Goal: Contribute content

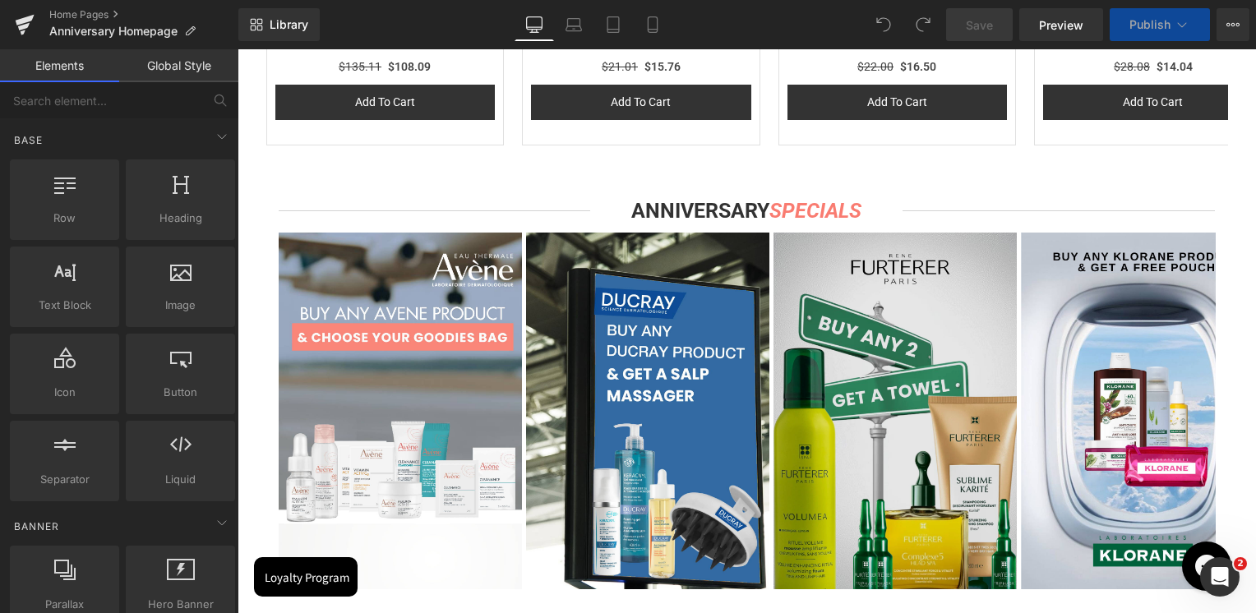
scroll to position [2927, 0]
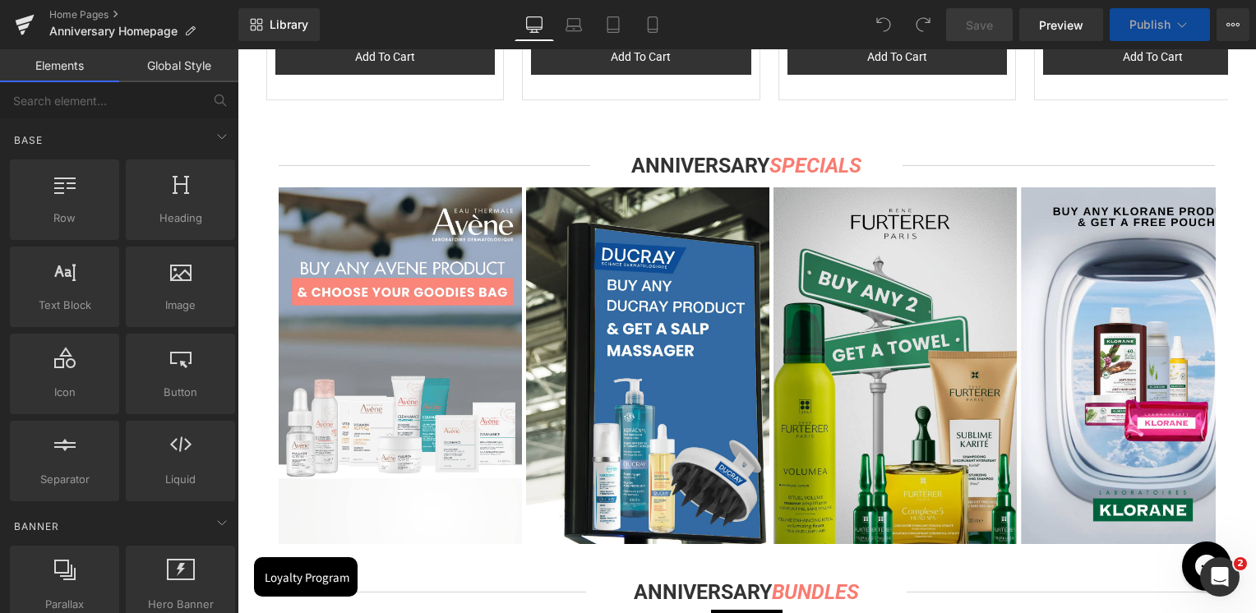
click at [877, 380] on img at bounding box center [895, 366] width 243 height 358
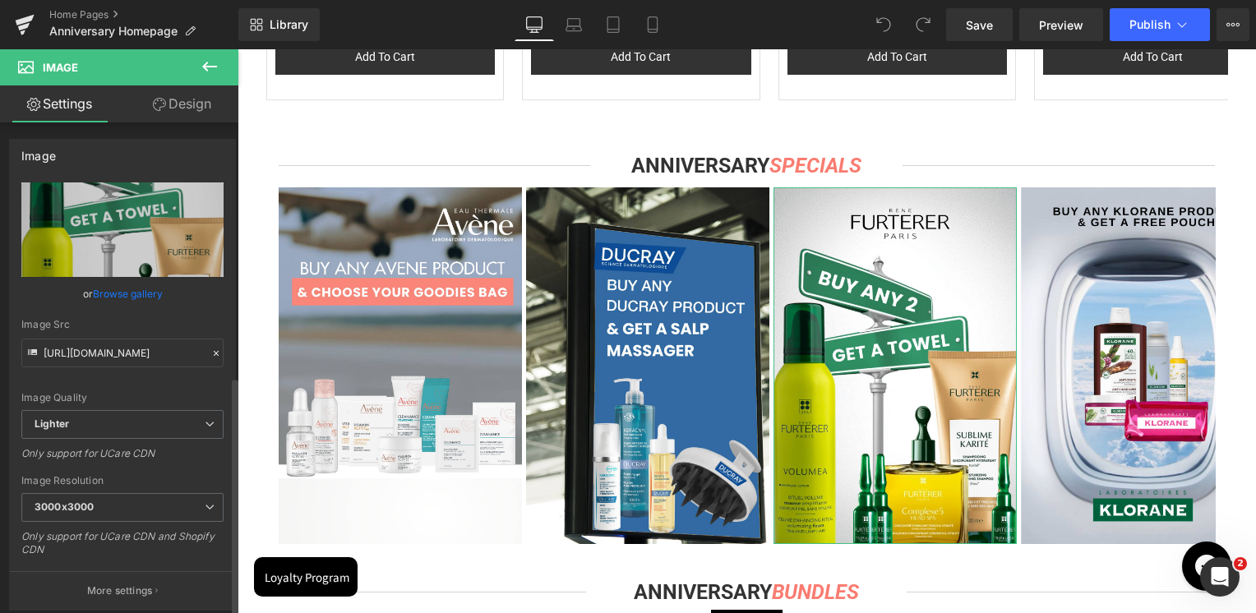
scroll to position [575, 0]
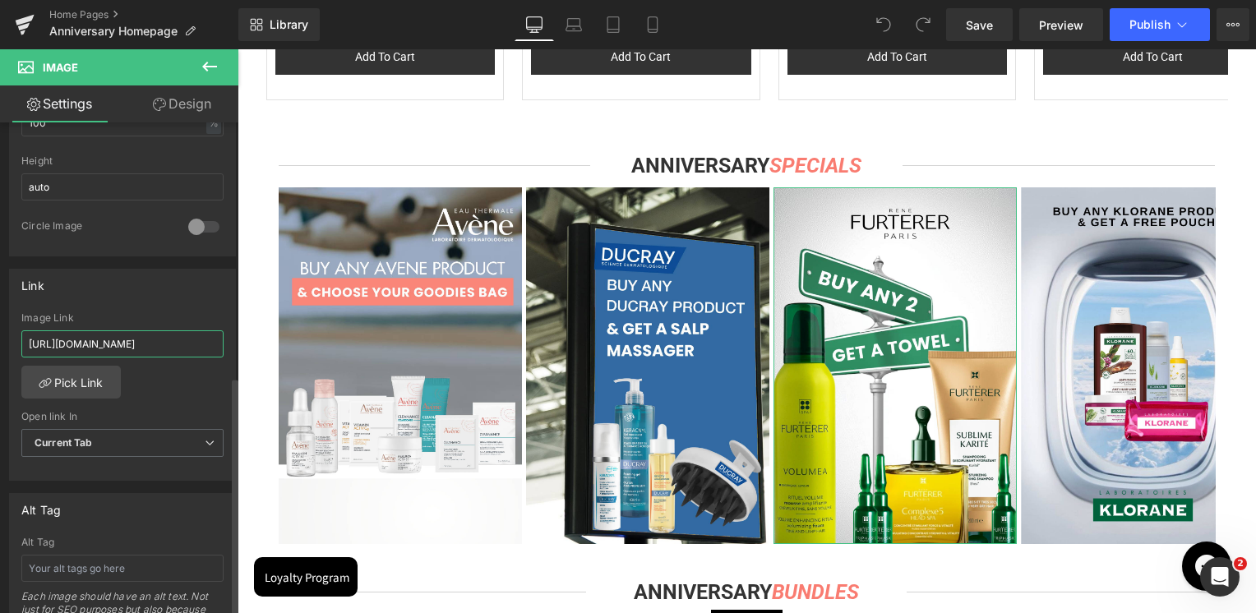
click at [131, 339] on input "[URL][DOMAIN_NAME]" at bounding box center [122, 343] width 202 height 27
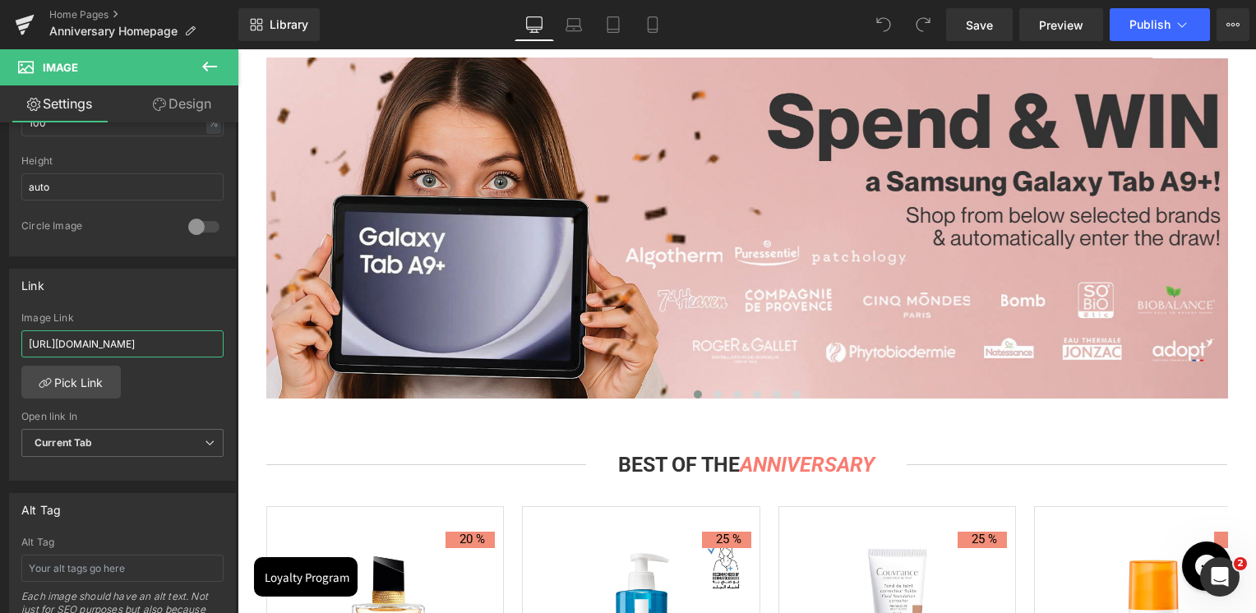
scroll to position [2023, 0]
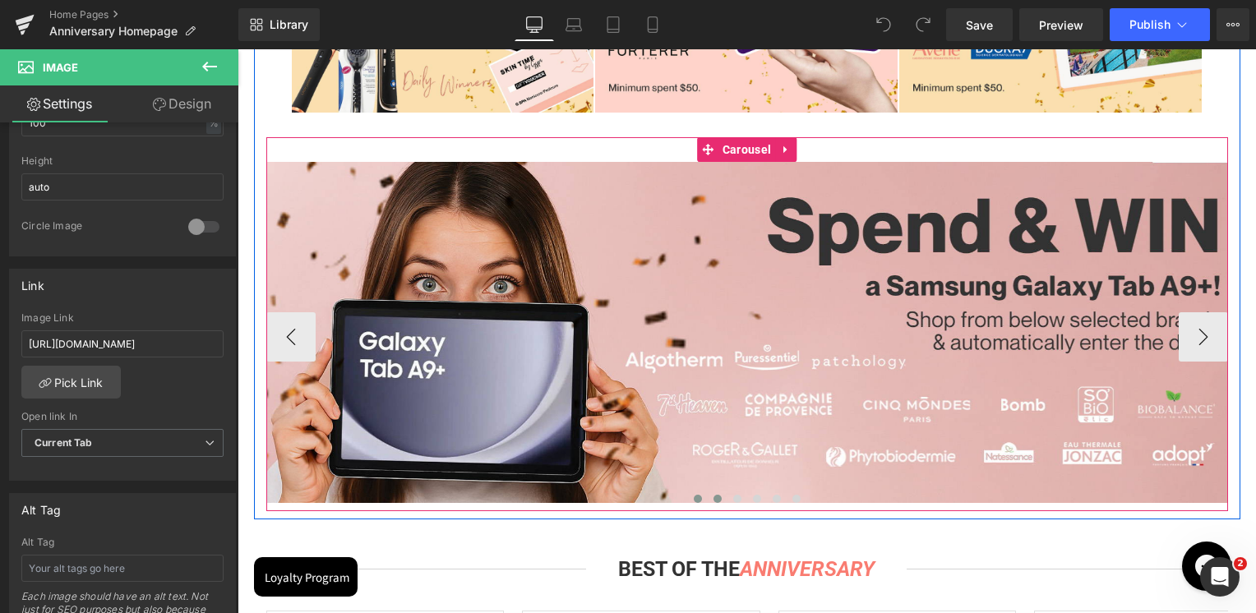
click at [714, 497] on span at bounding box center [718, 499] width 8 height 8
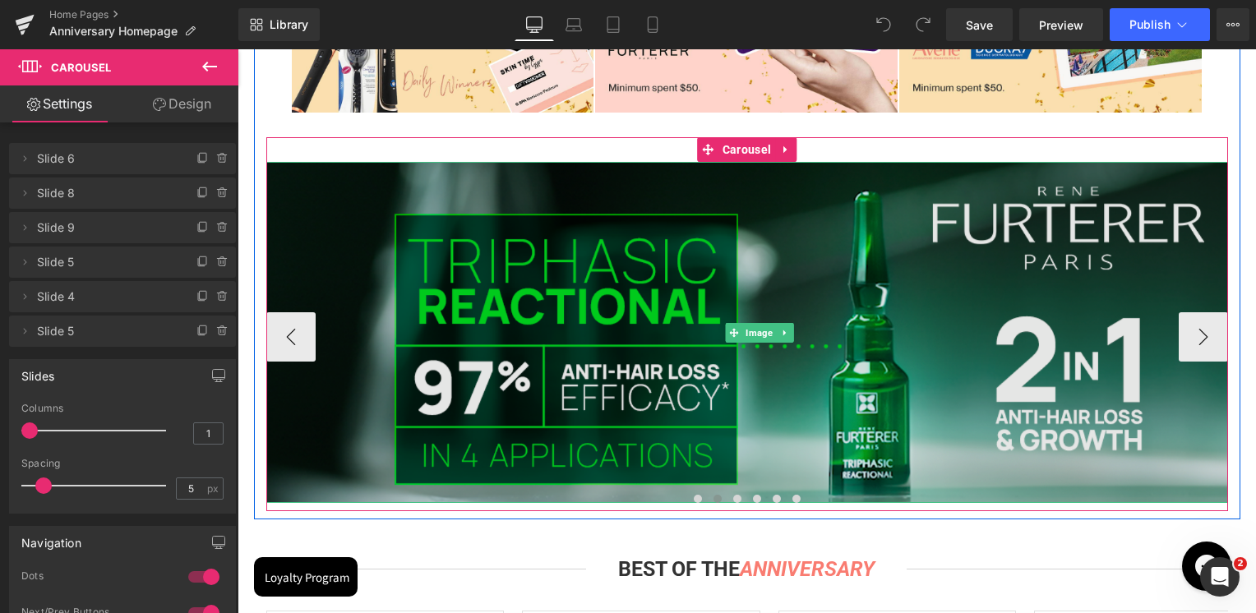
click at [743, 386] on img at bounding box center [759, 332] width 987 height 341
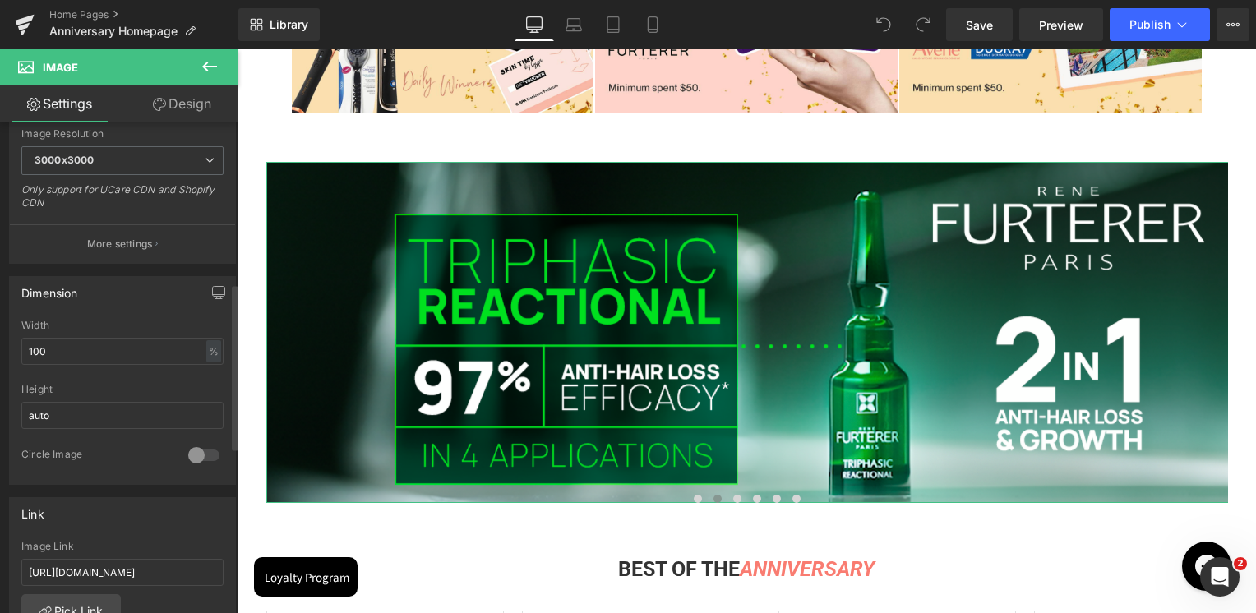
scroll to position [493, 0]
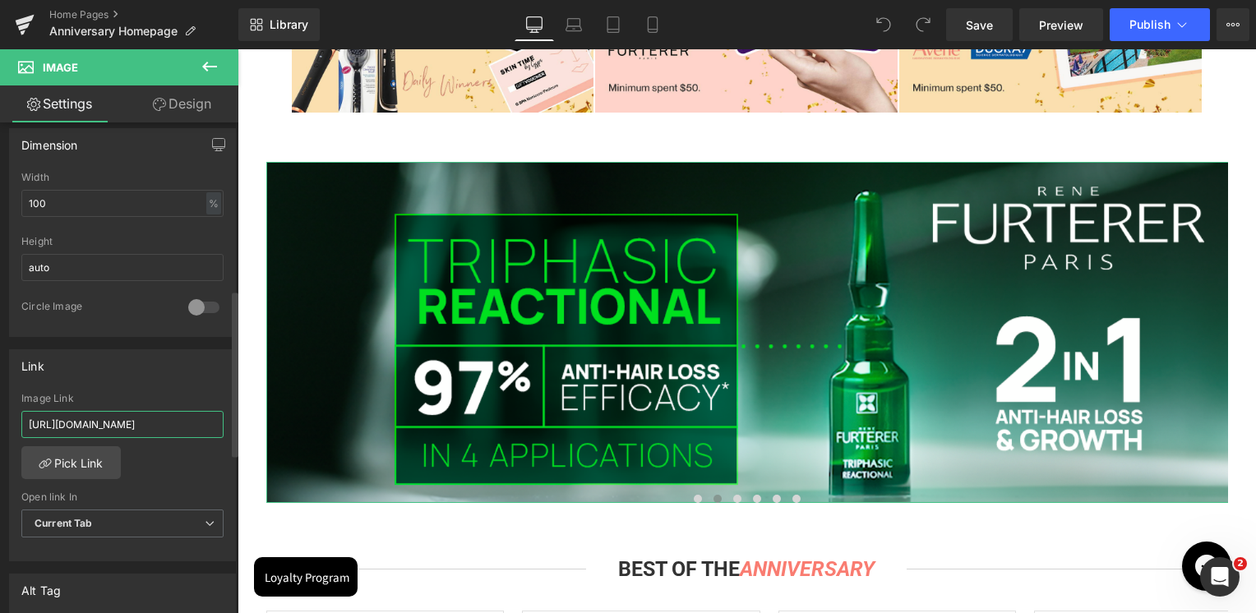
click at [129, 424] on input "[URL][DOMAIN_NAME]" at bounding box center [122, 424] width 202 height 27
click at [141, 390] on div "Link [URL][DOMAIN_NAME] Image Link [URL][DOMAIN_NAME] Pick Link Current Tab New…" at bounding box center [122, 455] width 227 height 213
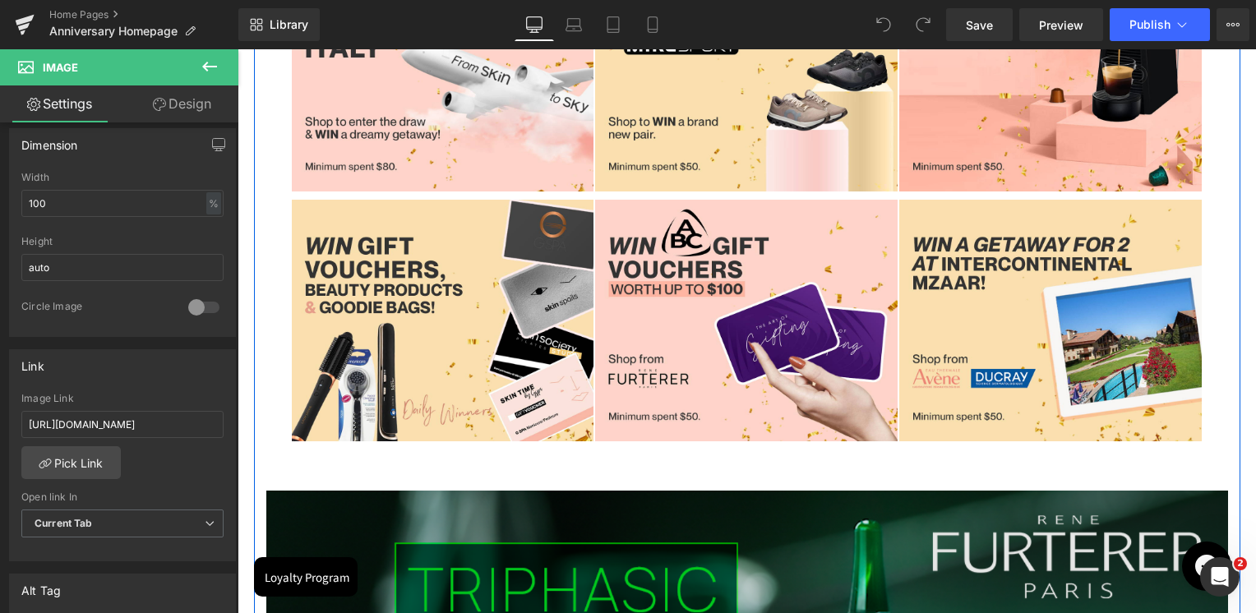
scroll to position [1941, 0]
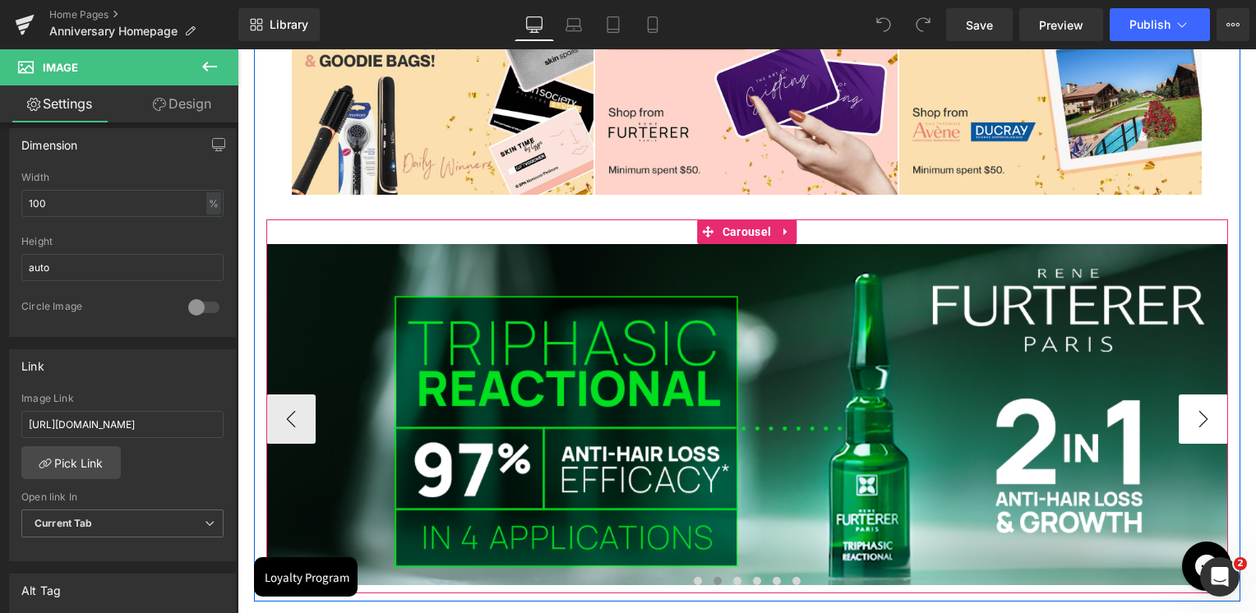
click at [1184, 420] on button "›" at bounding box center [1203, 419] width 49 height 49
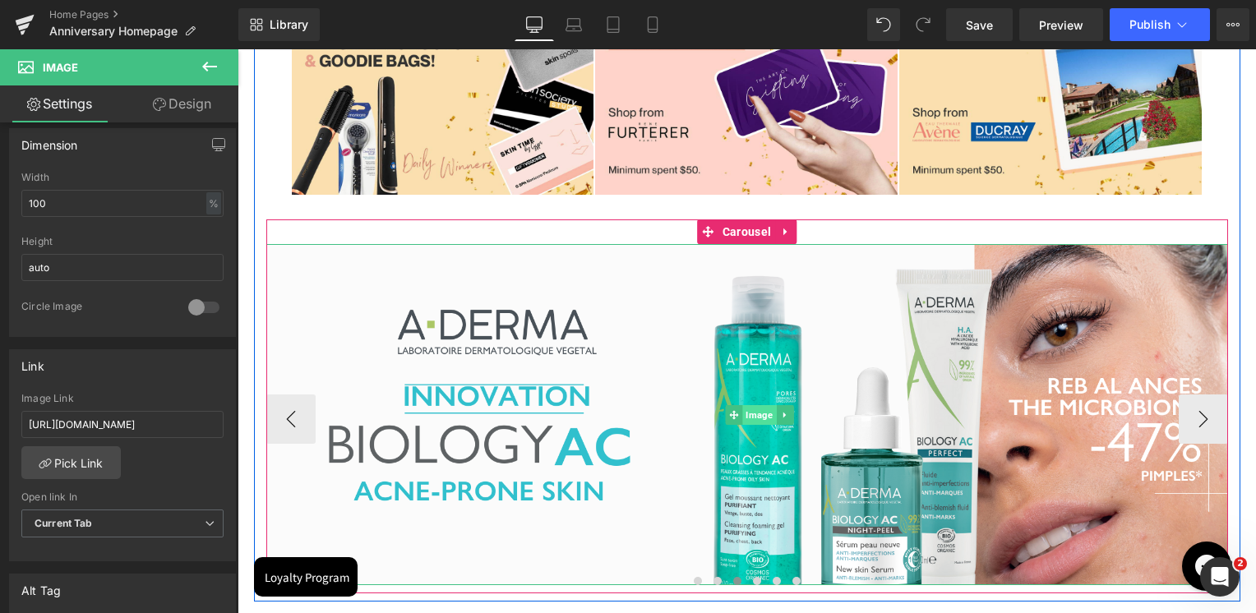
click at [756, 417] on span "Image" at bounding box center [759, 415] width 34 height 20
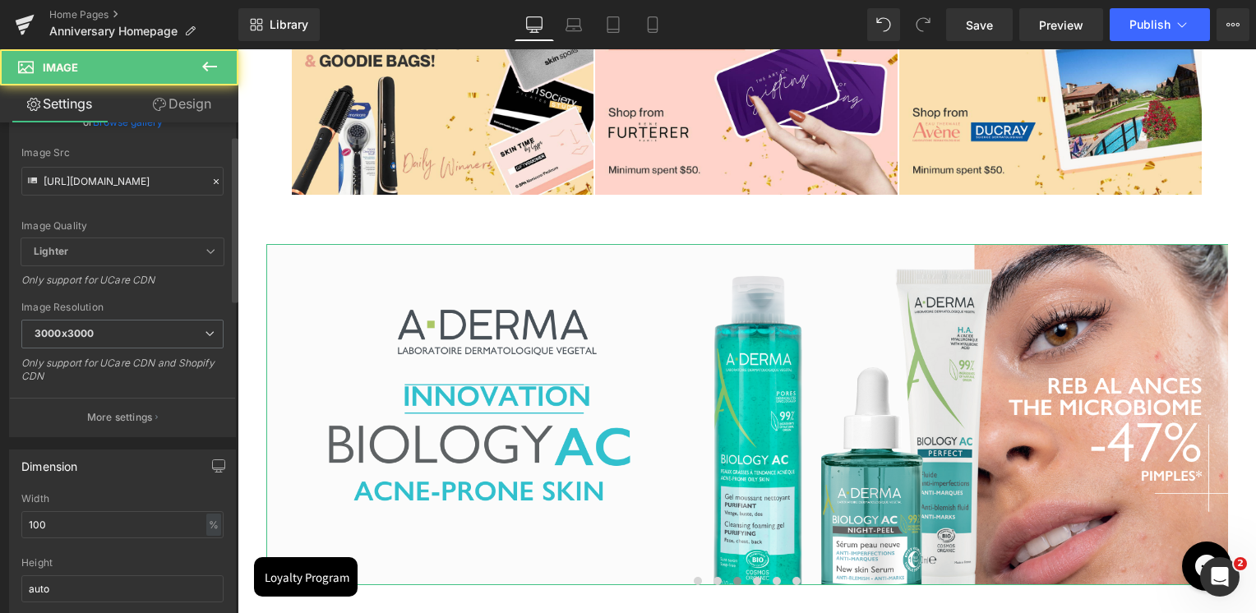
scroll to position [329, 0]
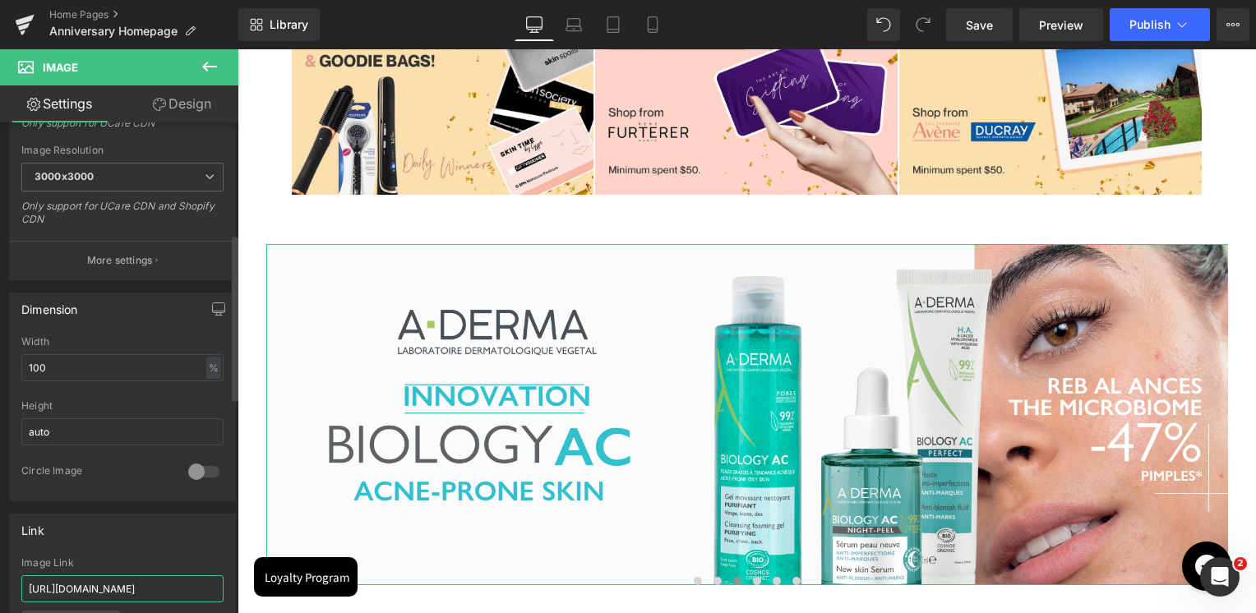
click at [132, 584] on input "[URL][DOMAIN_NAME]" at bounding box center [122, 588] width 202 height 27
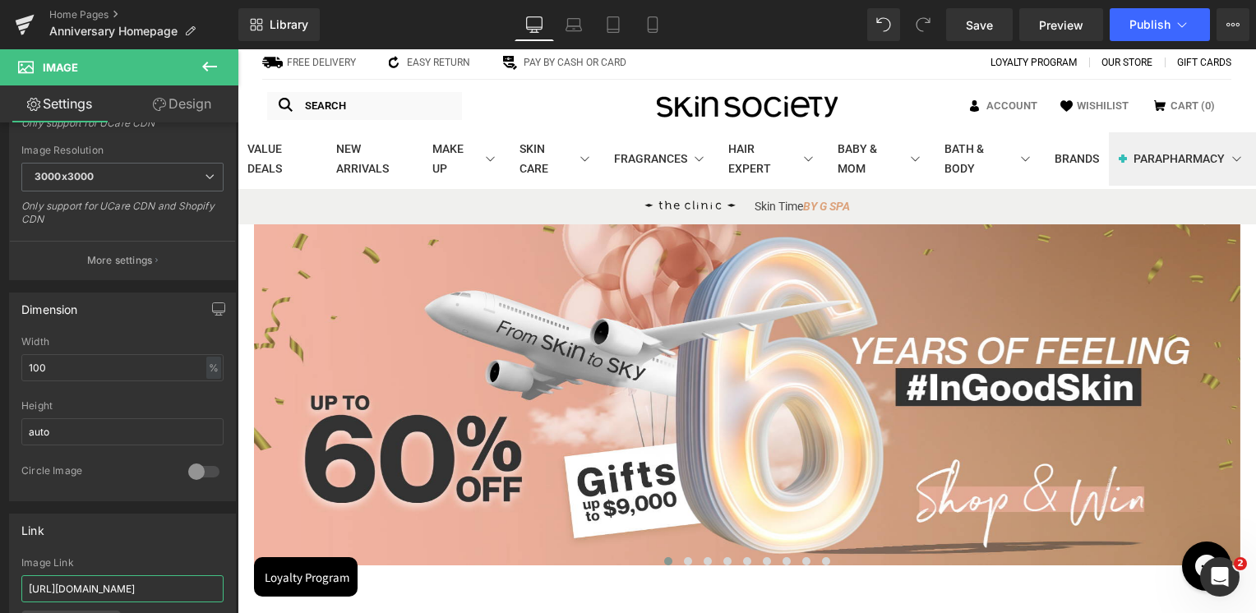
scroll to position [82, 0]
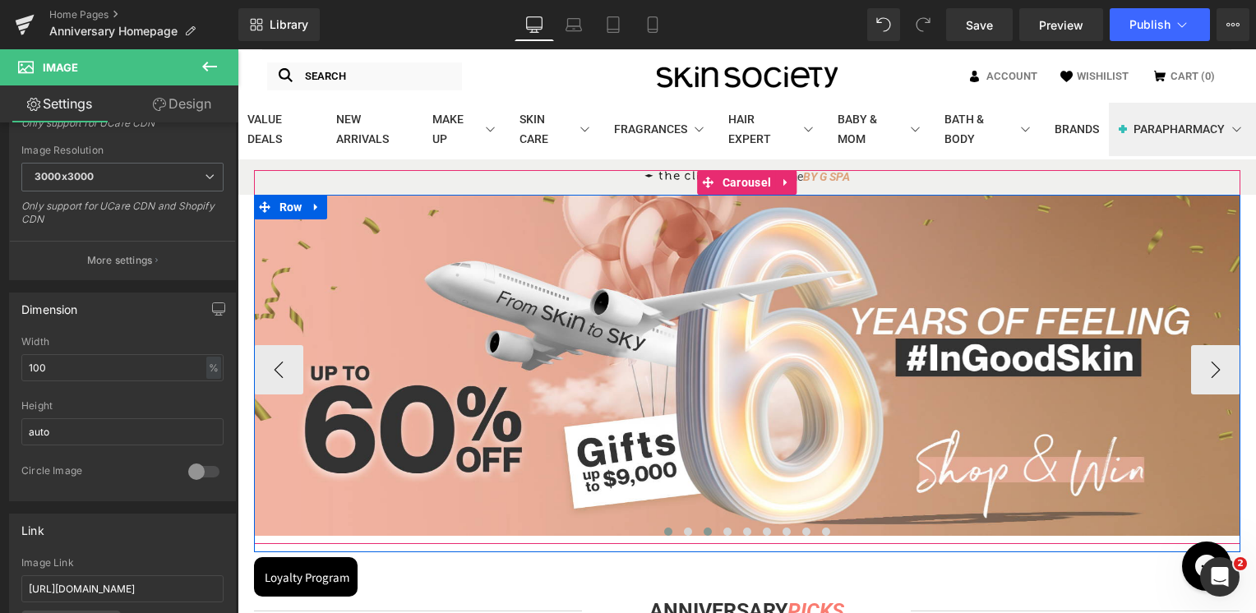
drag, startPoint x: 687, startPoint y: 531, endPoint x: 697, endPoint y: 533, distance: 10.0
click at [687, 531] on button at bounding box center [688, 532] width 20 height 16
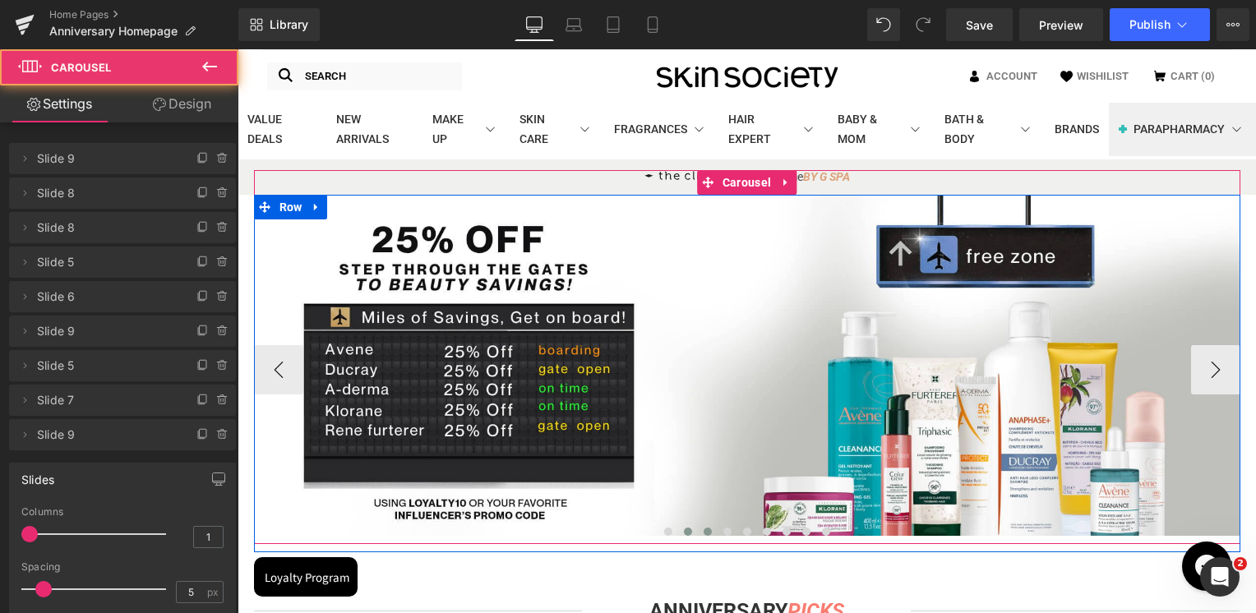
click at [704, 534] on span at bounding box center [708, 532] width 8 height 8
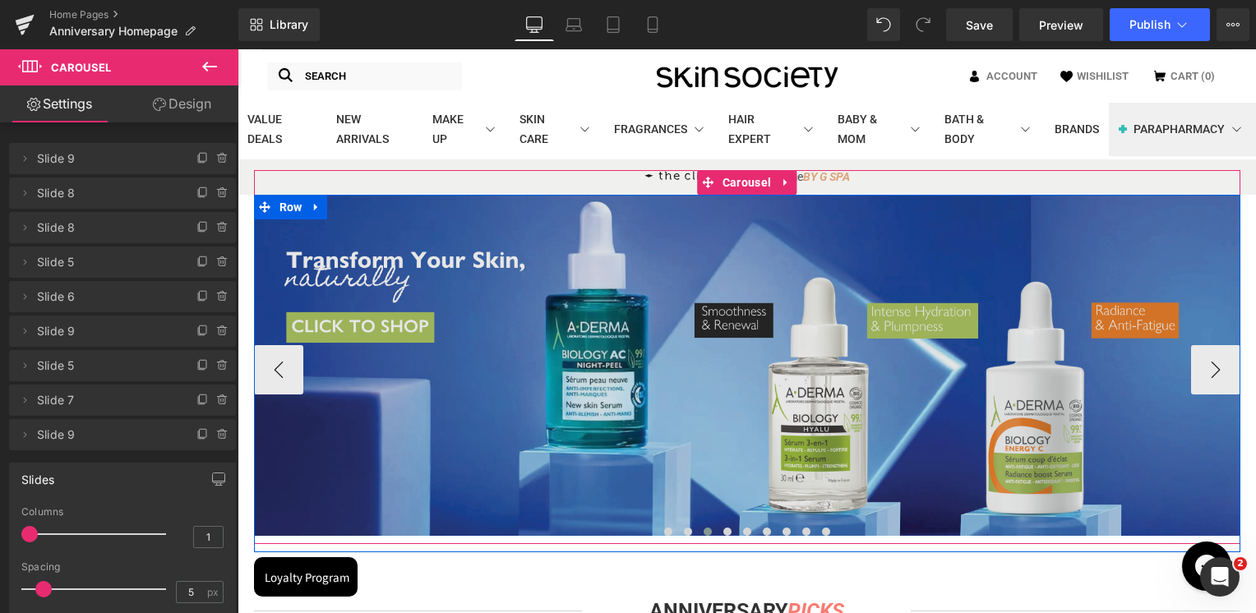
click at [705, 468] on img at bounding box center [747, 365] width 987 height 341
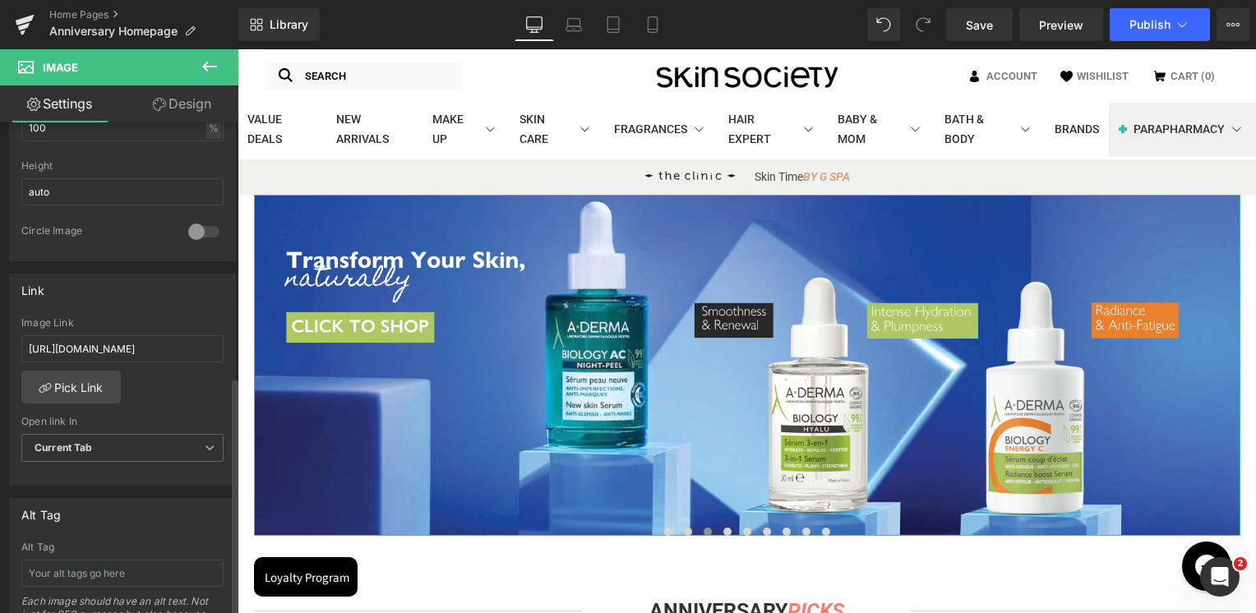
scroll to position [575, 0]
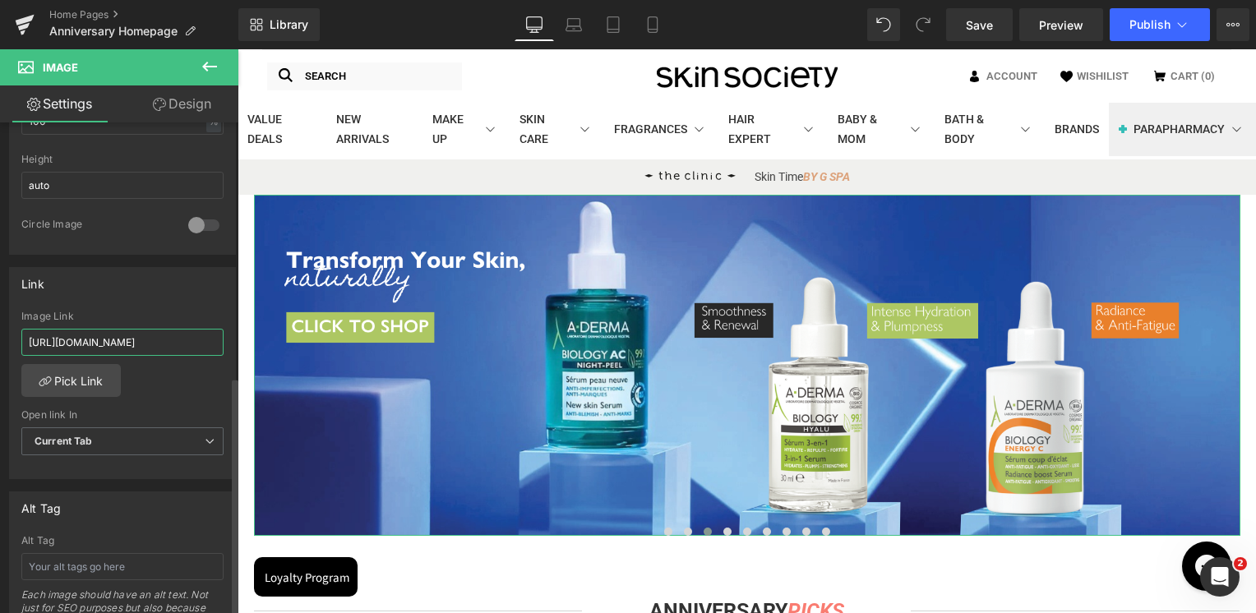
click at [132, 349] on input "[URL][DOMAIN_NAME]" at bounding box center [122, 342] width 202 height 27
paste input "value-deals?page=1&rb_vendor=Aderma"
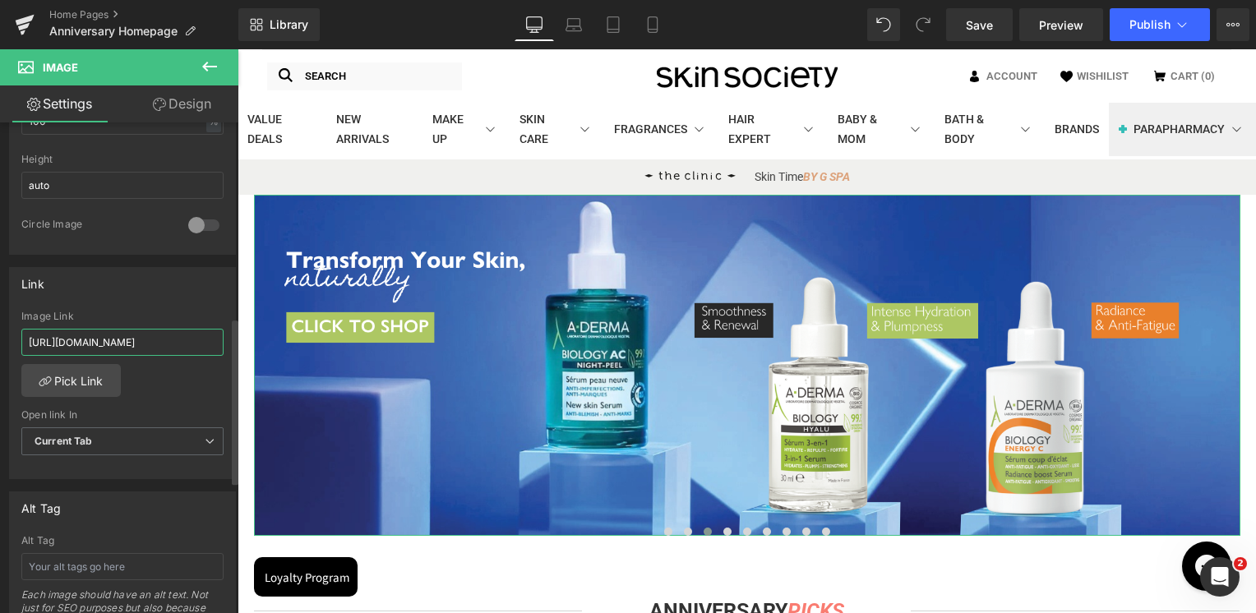
type input "[URL][DOMAIN_NAME]"
click at [142, 312] on div "Image Link" at bounding box center [122, 317] width 202 height 12
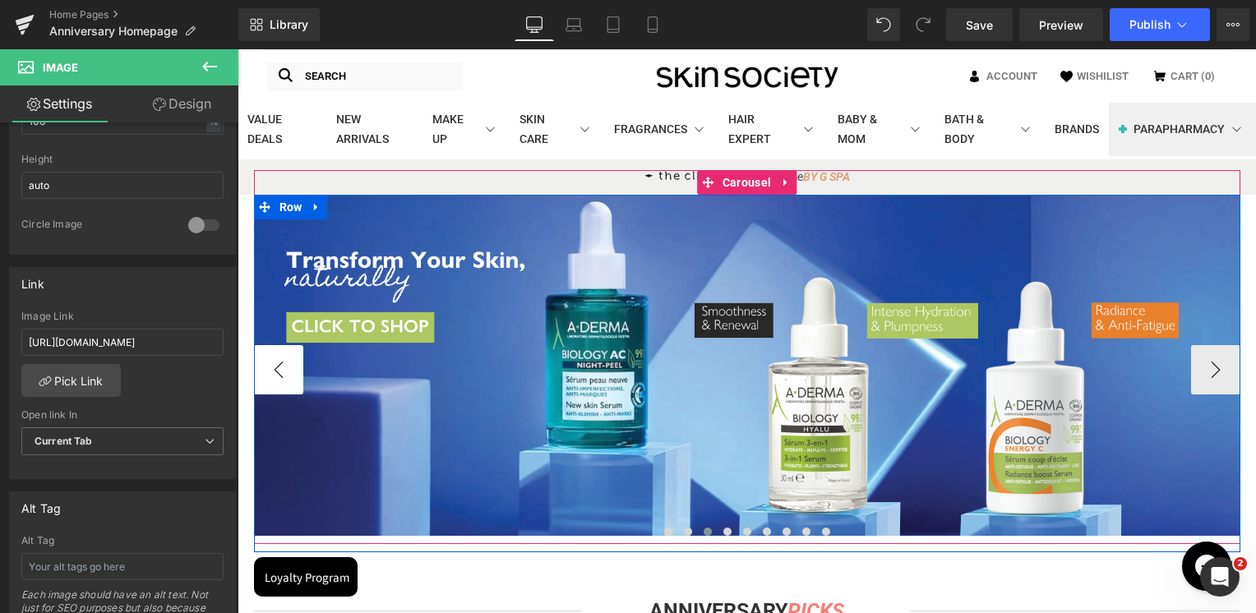
click at [282, 375] on button "‹" at bounding box center [278, 369] width 49 height 49
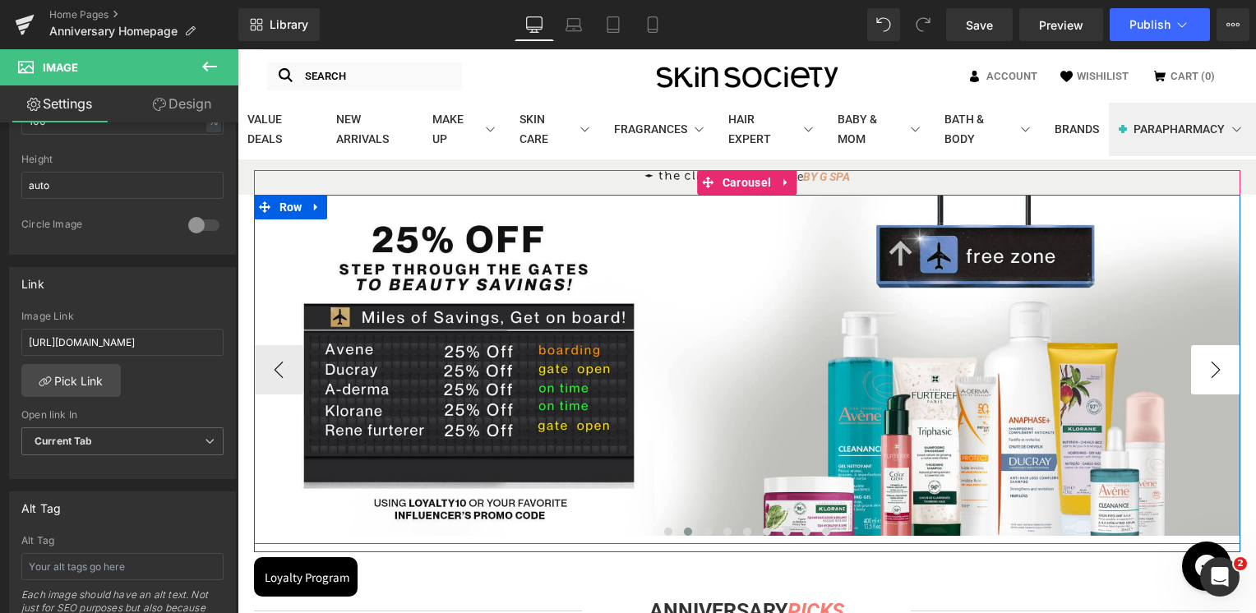
click at [1204, 373] on button "›" at bounding box center [1215, 369] width 49 height 49
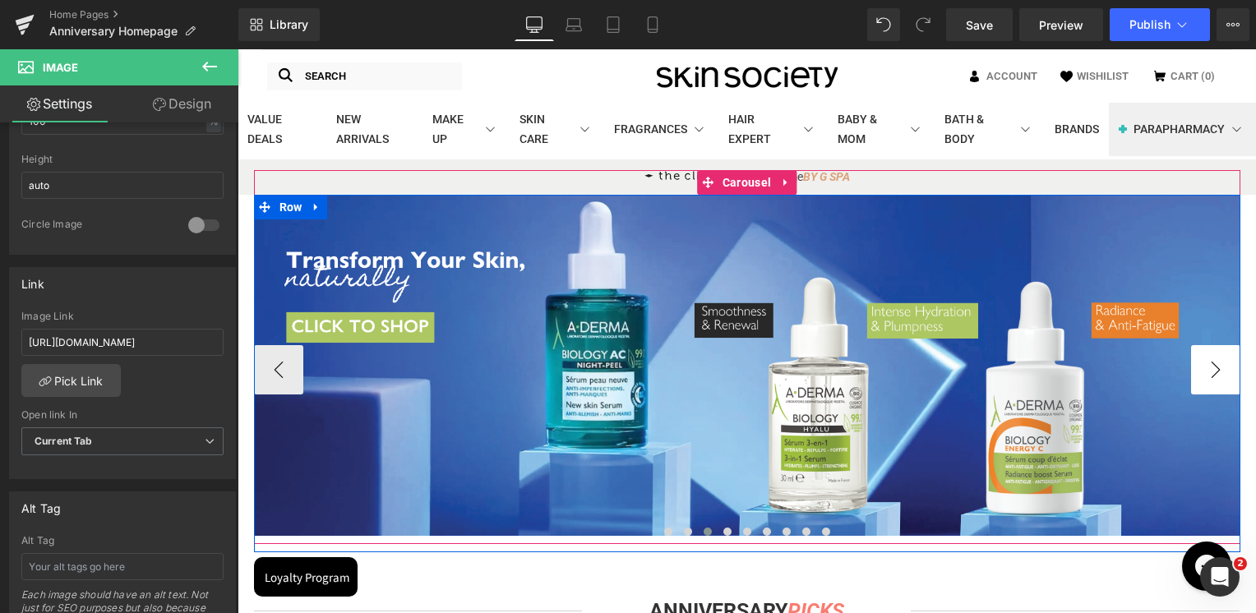
click at [1204, 373] on button "›" at bounding box center [1215, 369] width 49 height 49
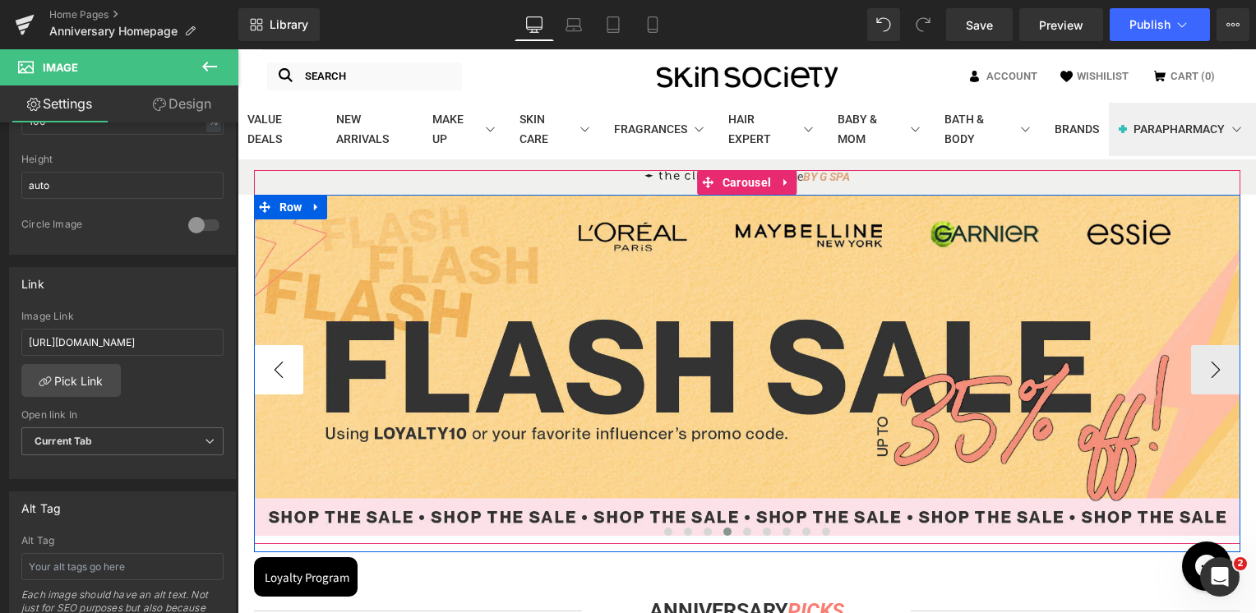
click at [272, 372] on button "‹" at bounding box center [278, 369] width 49 height 49
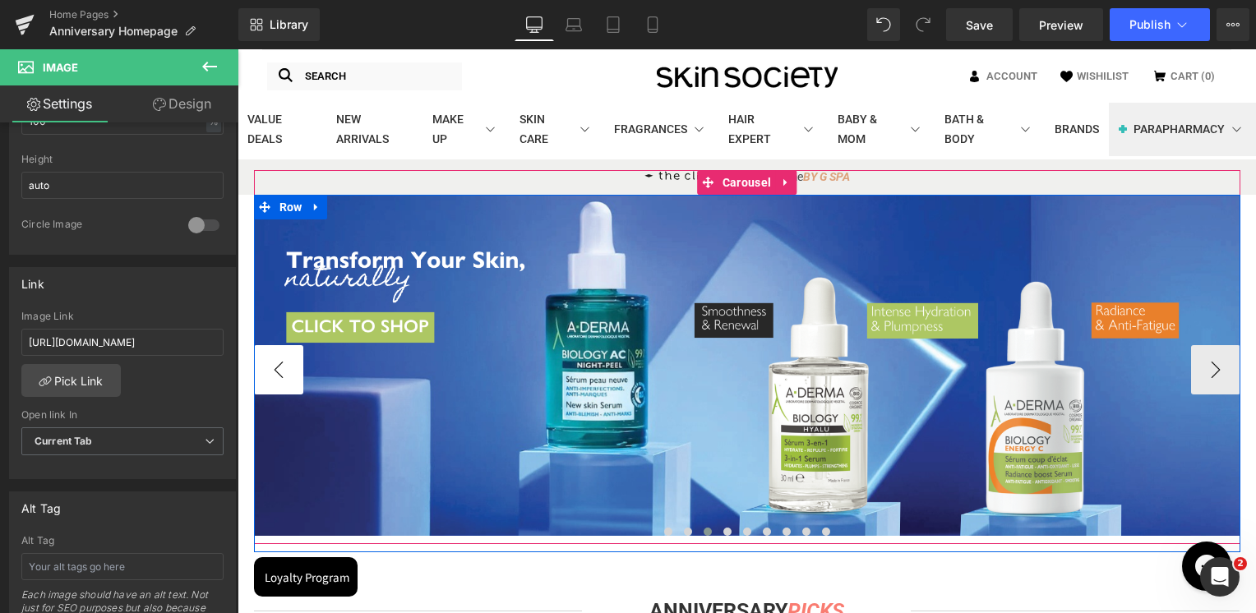
click at [272, 372] on button "‹" at bounding box center [278, 369] width 49 height 49
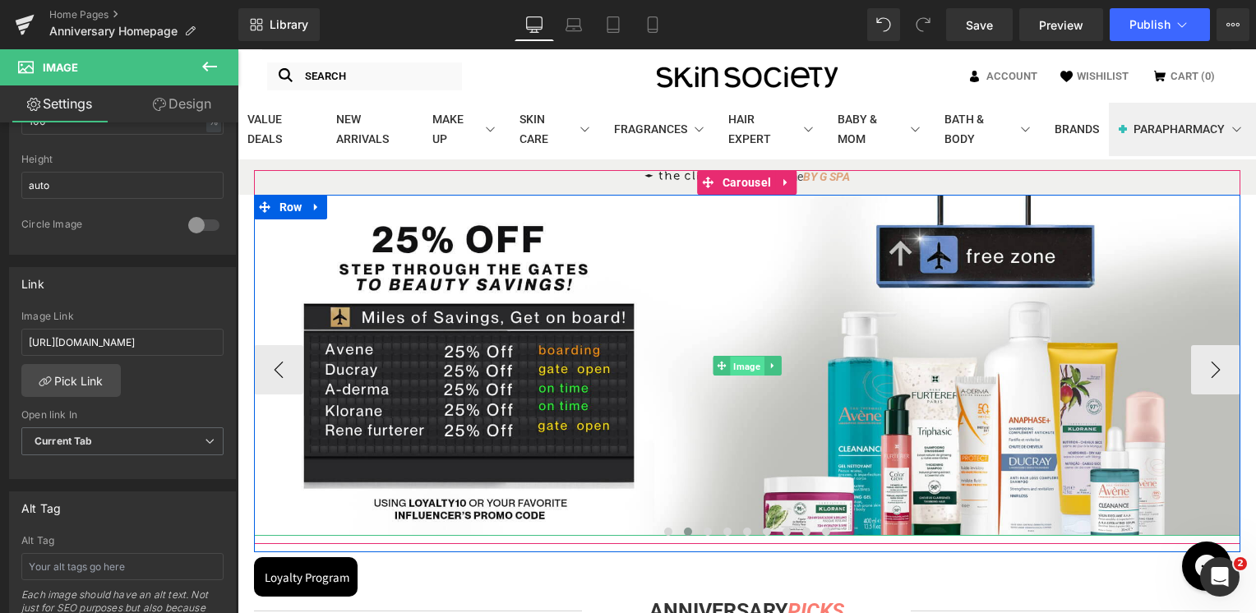
click at [743, 363] on span "Image" at bounding box center [747, 366] width 34 height 20
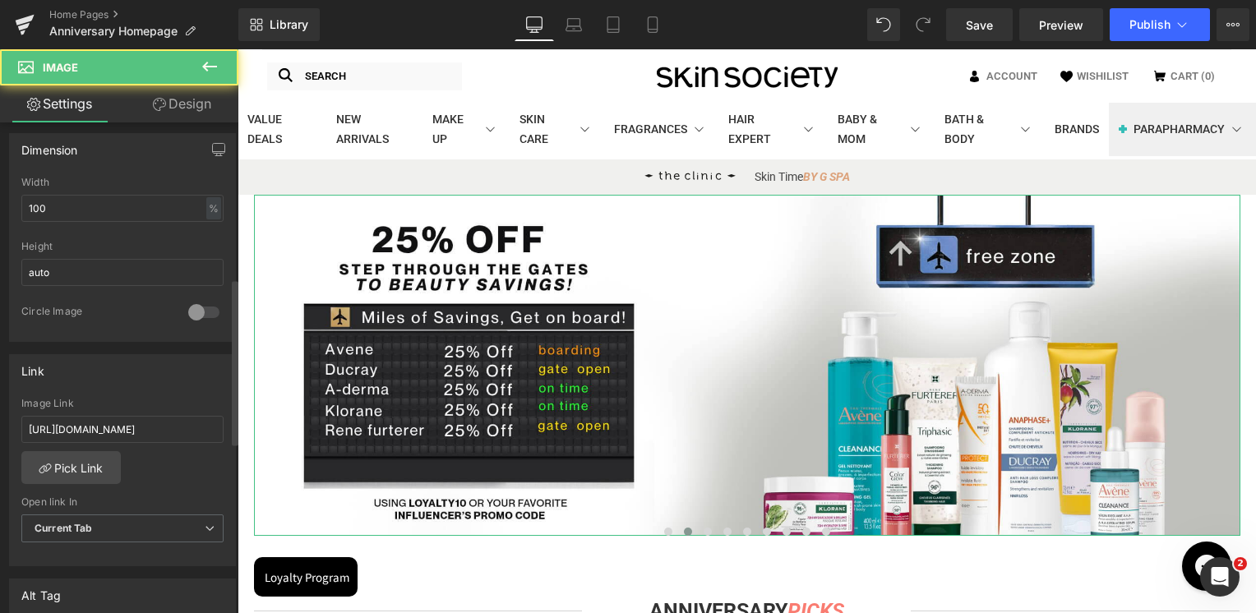
scroll to position [493, 0]
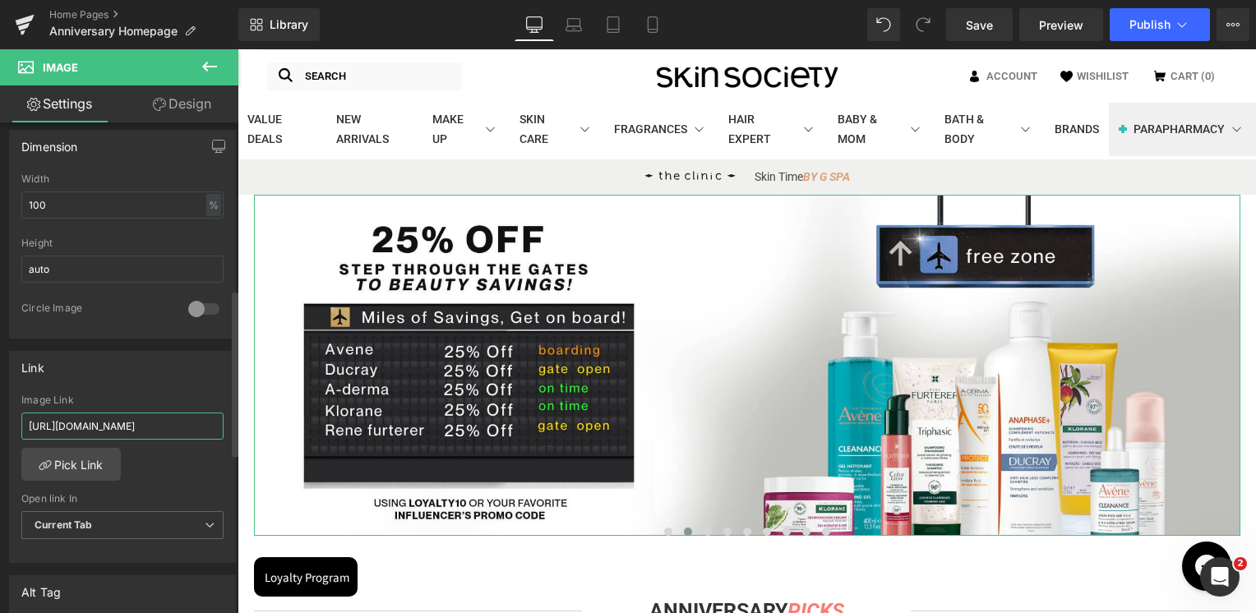
click at [146, 415] on input "[URL][DOMAIN_NAME]" at bounding box center [122, 426] width 202 height 27
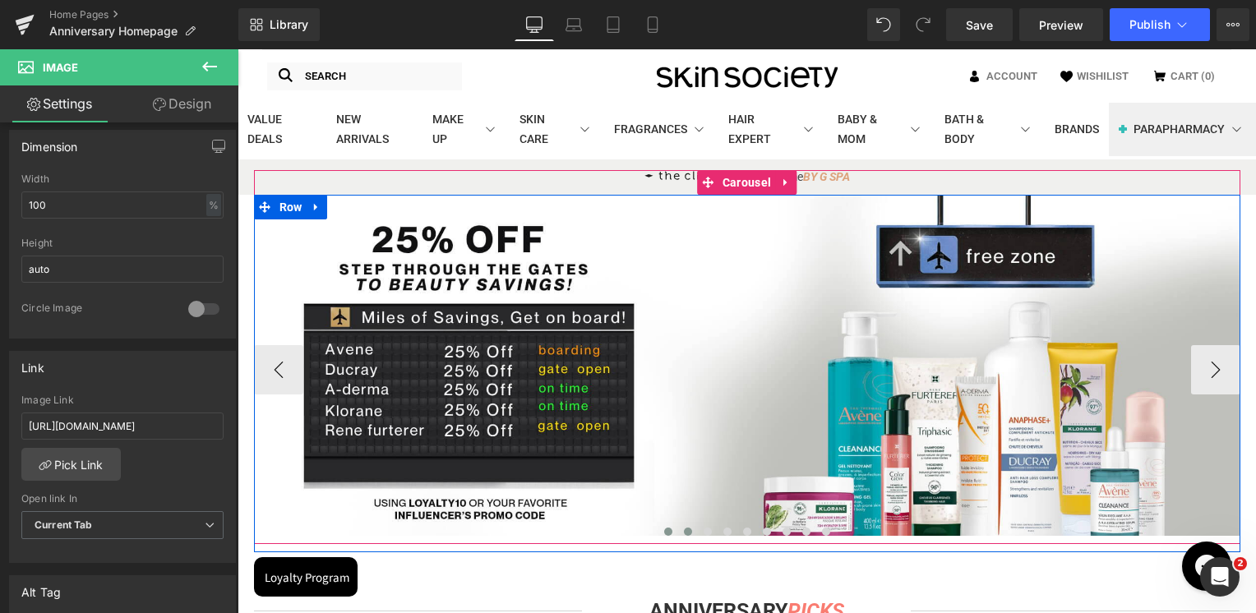
click at [664, 532] on span at bounding box center [668, 532] width 8 height 8
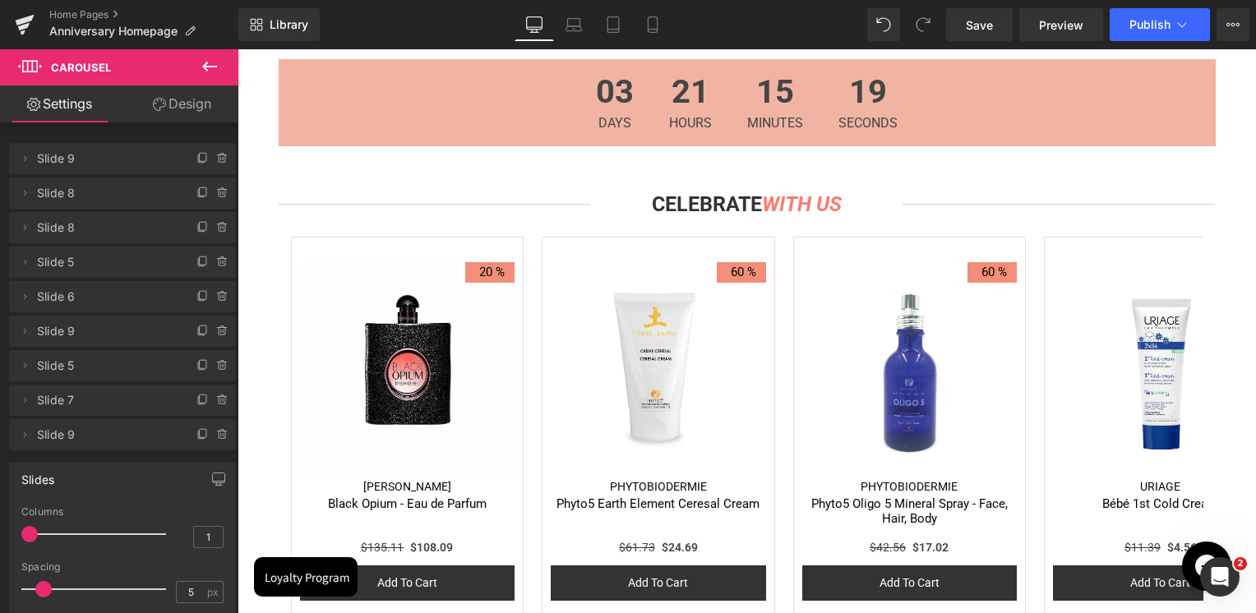
scroll to position [822, 0]
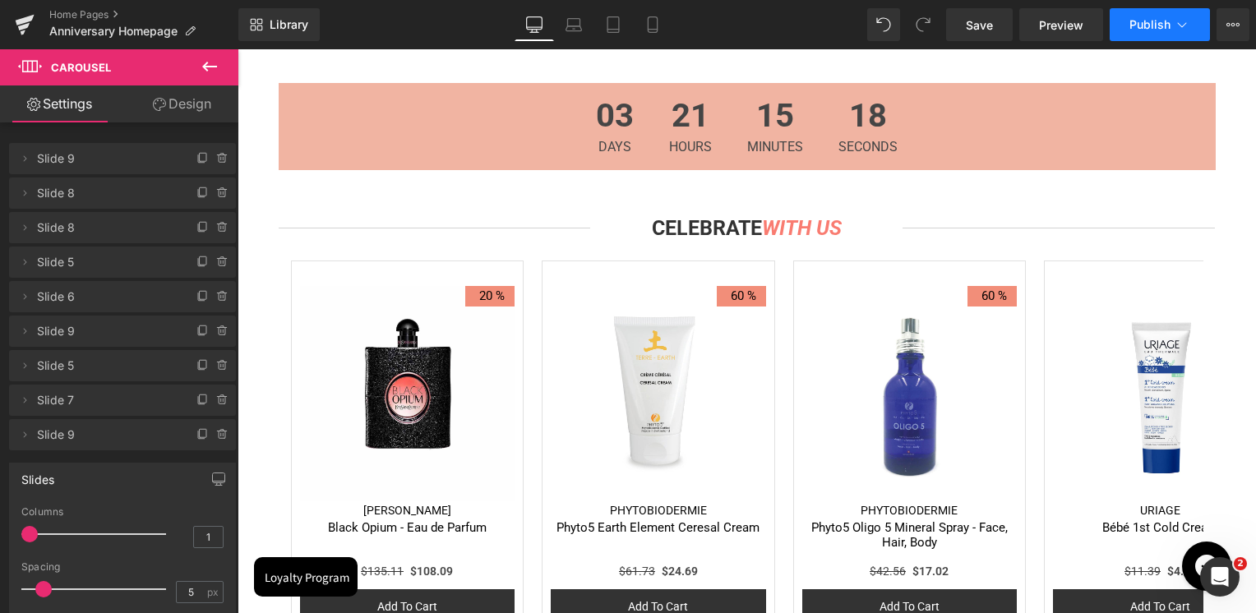
click at [1146, 27] on span "Publish" at bounding box center [1150, 24] width 41 height 13
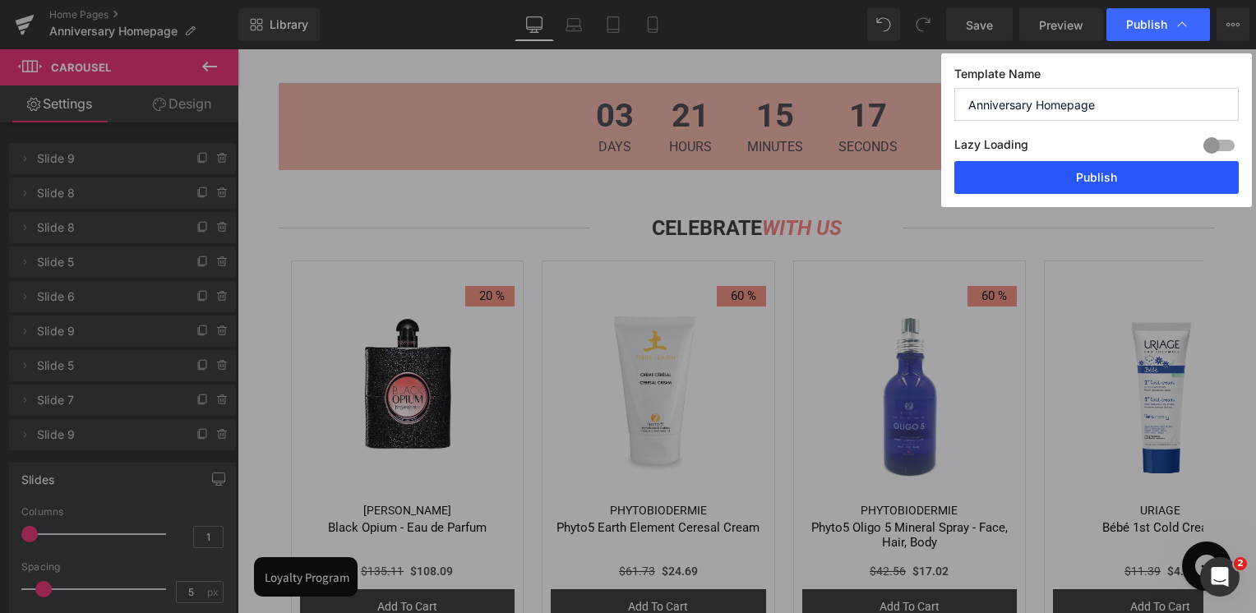
click at [1126, 170] on button "Publish" at bounding box center [1096, 177] width 284 height 33
